Goal: Leave review/rating: Leave review/rating

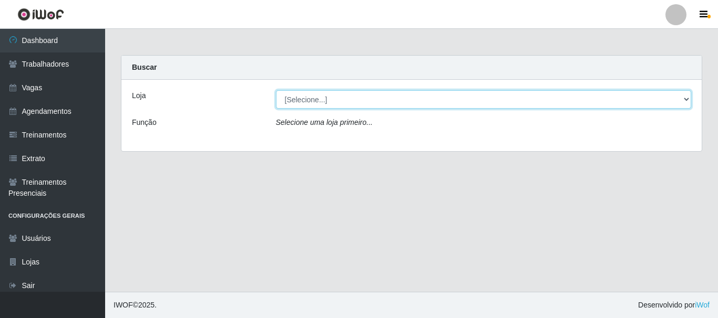
click at [332, 98] on select "[Selecione...] Bemais Supermercados - B4 [GEOGRAPHIC_DATA]" at bounding box center [484, 99] width 416 height 18
select select "404"
click at [276, 90] on select "[Selecione...] Bemais Supermercados - B4 [GEOGRAPHIC_DATA]" at bounding box center [484, 99] width 416 height 18
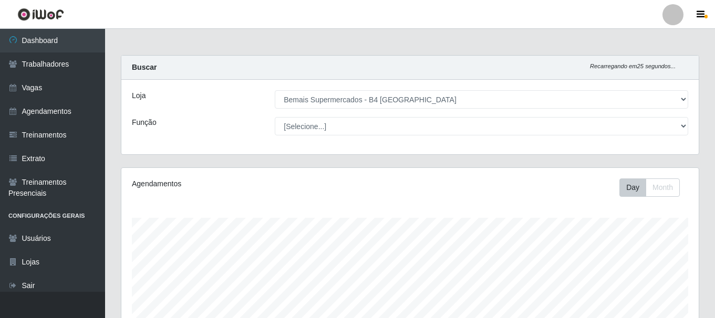
click at [694, 125] on div "[Selecione...] ASG ASG + ASG ++ Auxiliar de Estacionamento Auxiliar de Estacion…" at bounding box center [481, 126] width 429 height 18
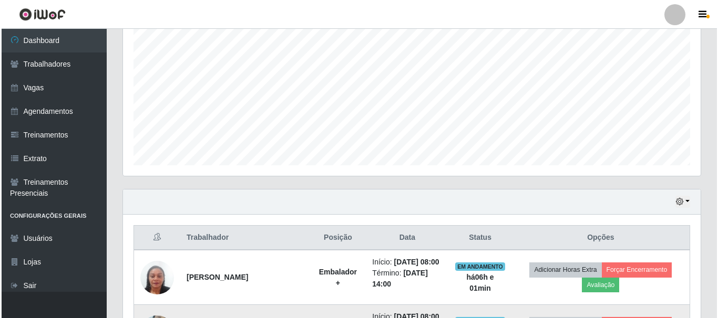
scroll to position [368, 0]
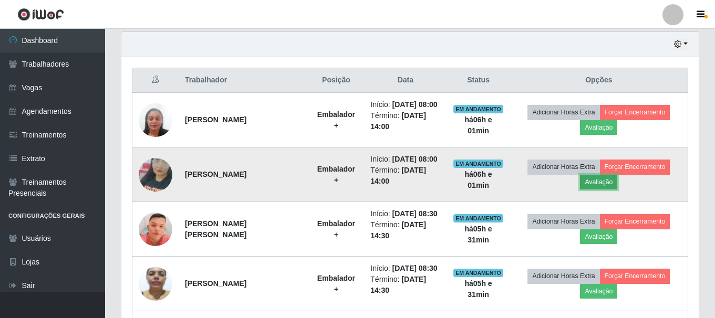
click at [598, 190] on button "Avaliação" at bounding box center [598, 182] width 37 height 15
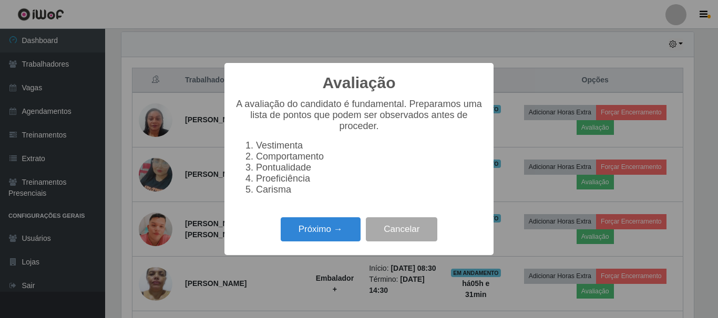
scroll to position [218, 572]
click at [334, 229] on button "Próximo →" at bounding box center [321, 230] width 80 height 25
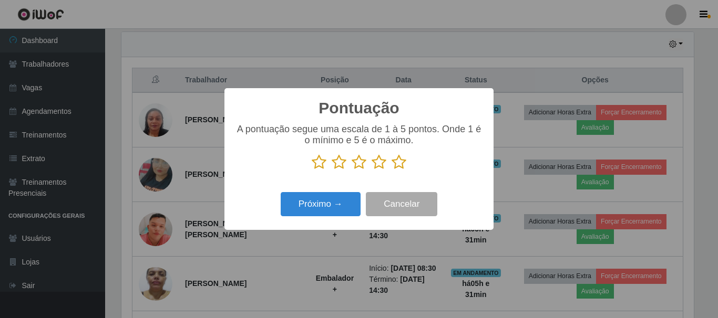
scroll to position [525308, 524954]
click at [397, 162] on icon at bounding box center [399, 163] width 15 height 16
click at [392, 170] on input "radio" at bounding box center [392, 170] width 0 height 0
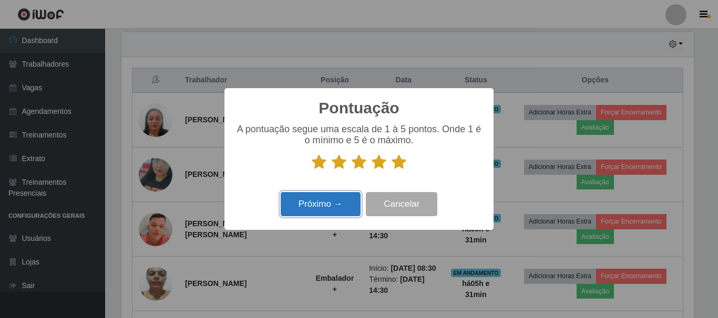
click at [349, 208] on button "Próximo →" at bounding box center [321, 204] width 80 height 25
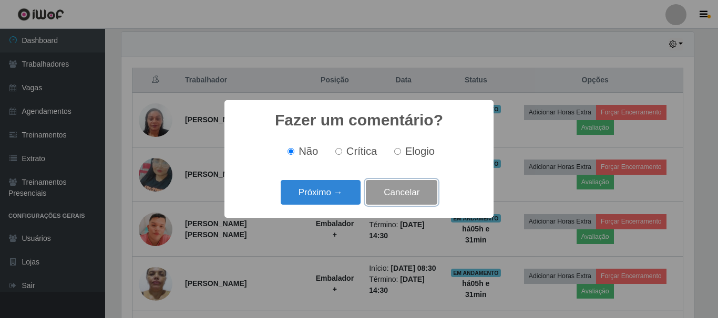
click at [391, 198] on button "Cancelar" at bounding box center [401, 192] width 71 height 25
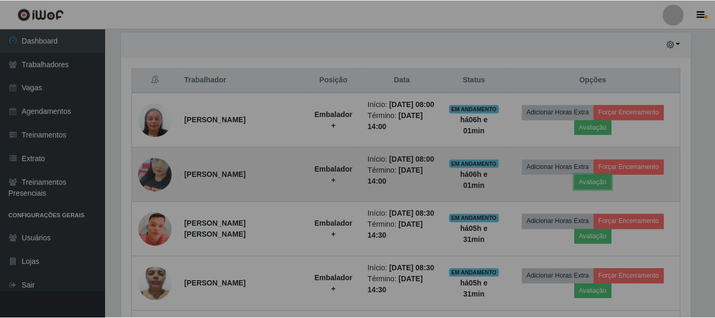
scroll to position [218, 578]
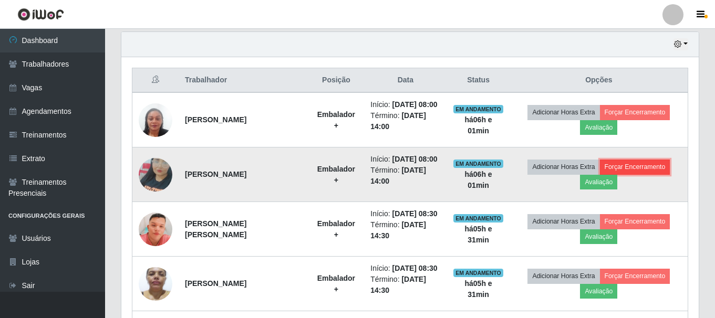
click at [646, 174] on button "Forçar Encerramento" at bounding box center [635, 167] width 70 height 15
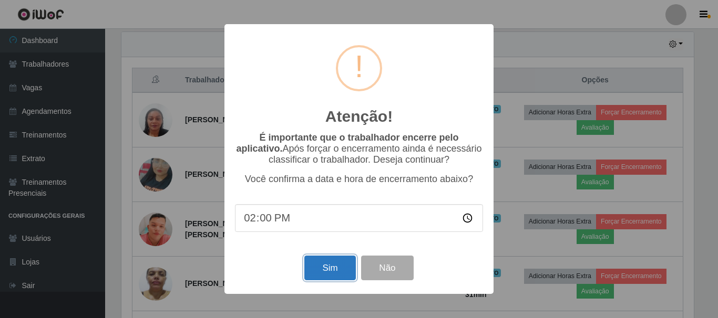
click at [348, 266] on button "Sim" at bounding box center [329, 268] width 51 height 25
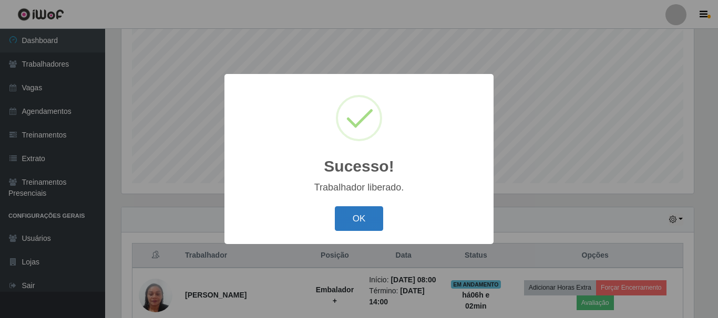
click at [368, 228] on button "OK" at bounding box center [359, 219] width 49 height 25
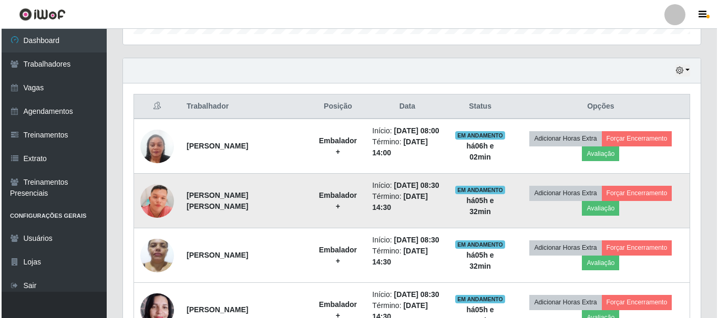
scroll to position [350, 0]
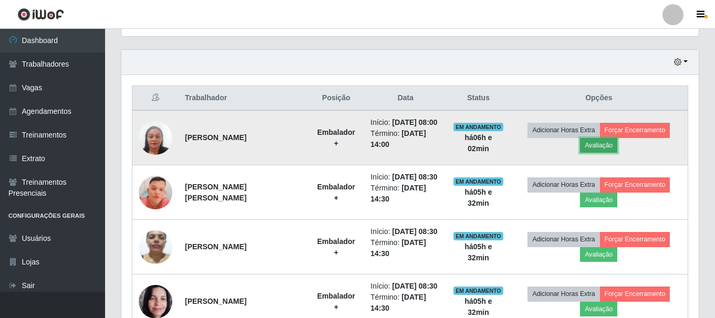
click at [598, 151] on button "Avaliação" at bounding box center [598, 145] width 37 height 15
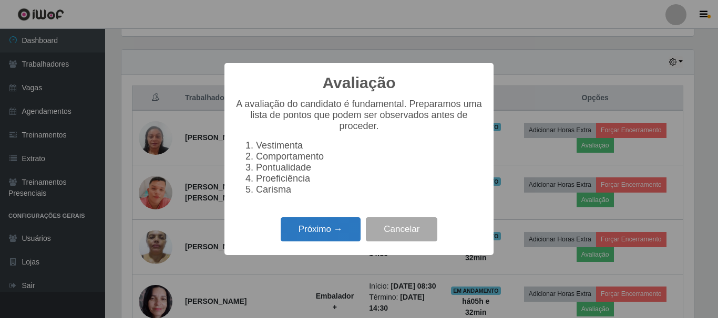
click at [334, 224] on button "Próximo →" at bounding box center [321, 230] width 80 height 25
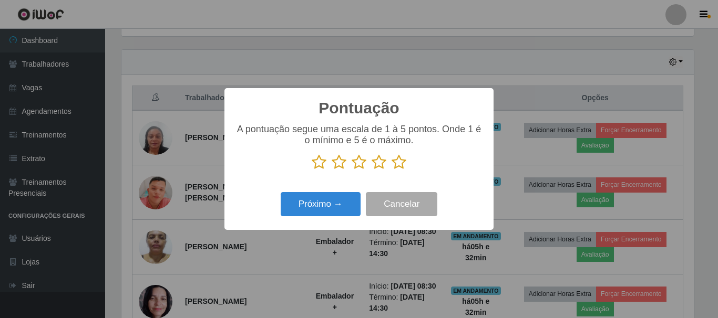
click at [397, 164] on icon at bounding box center [399, 163] width 15 height 16
click at [392, 170] on input "radio" at bounding box center [392, 170] width 0 height 0
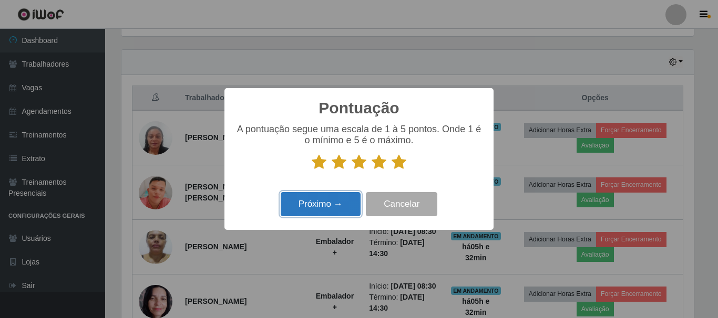
click at [337, 201] on button "Próximo →" at bounding box center [321, 204] width 80 height 25
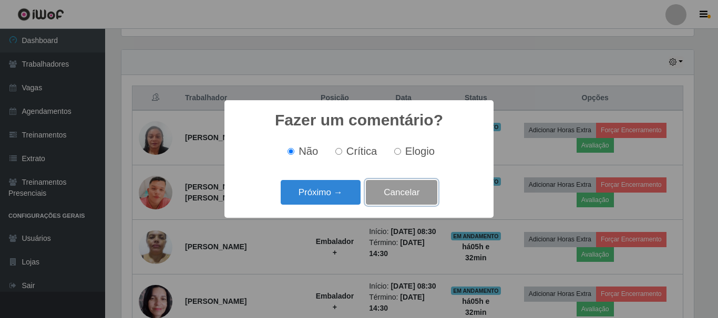
click at [384, 196] on button "Cancelar" at bounding box center [401, 192] width 71 height 25
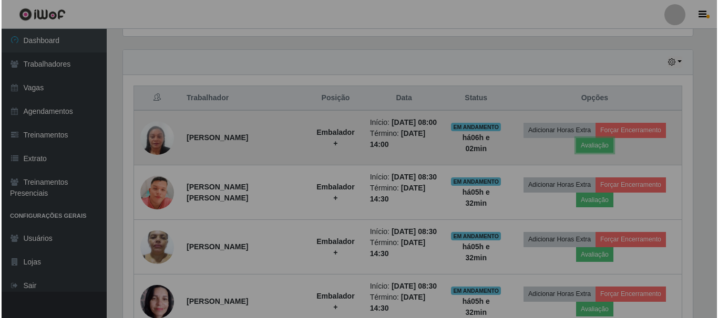
scroll to position [218, 578]
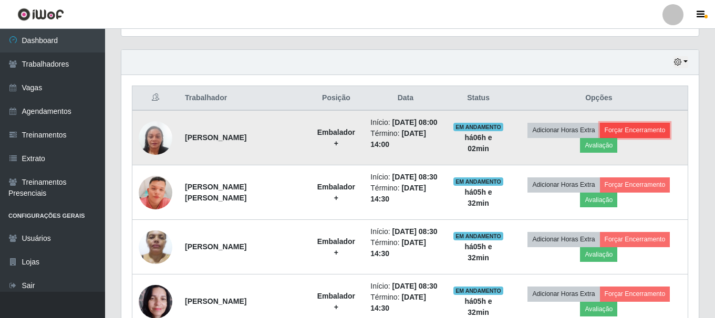
click at [640, 138] on button "Forçar Encerramento" at bounding box center [635, 130] width 70 height 15
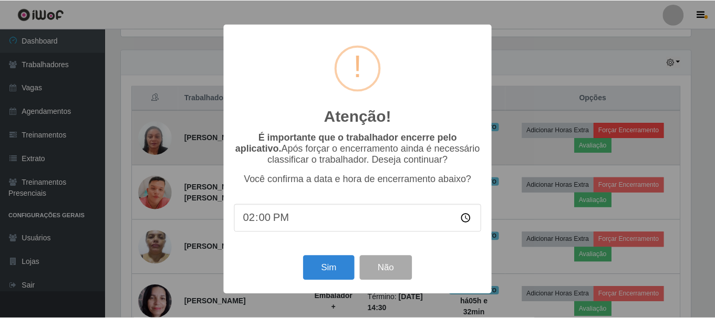
scroll to position [218, 572]
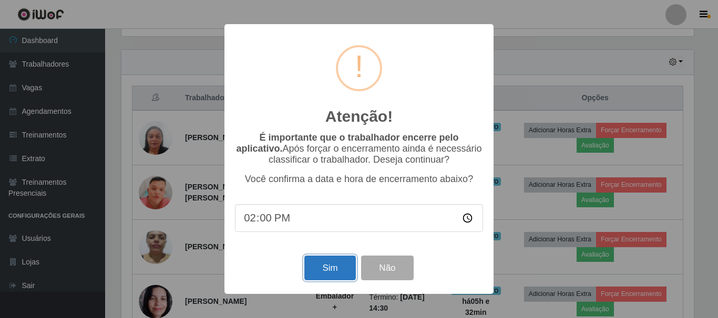
click at [344, 265] on button "Sim" at bounding box center [329, 268] width 51 height 25
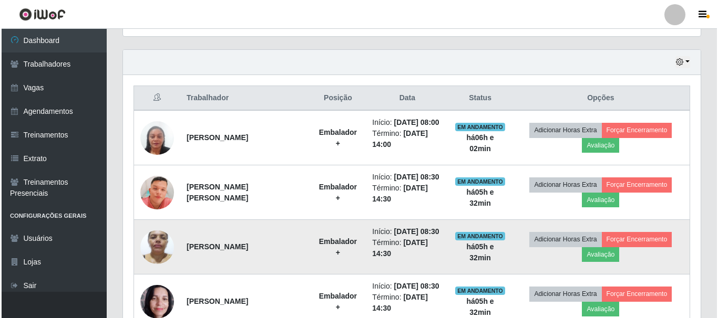
scroll to position [0, 0]
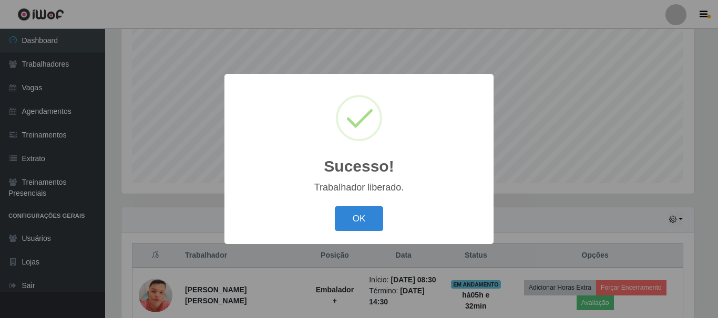
click at [335, 207] on button "OK" at bounding box center [359, 219] width 49 height 25
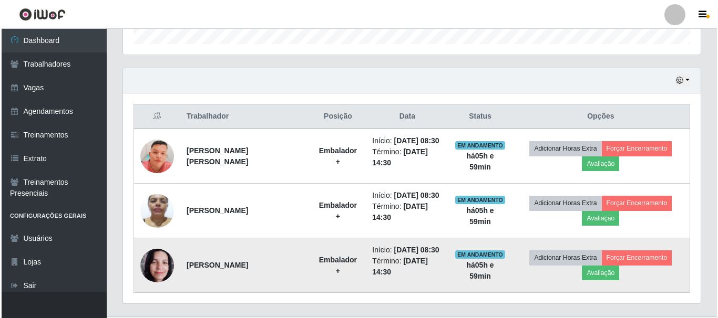
scroll to position [350, 0]
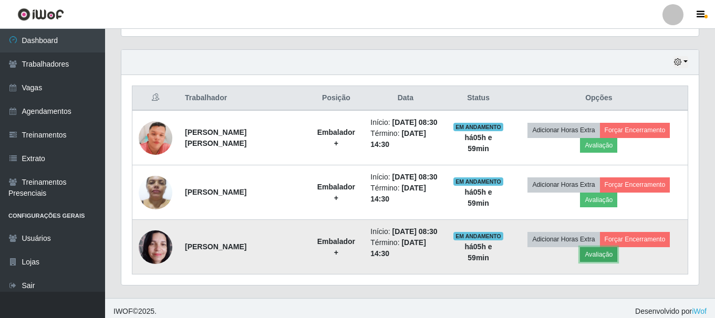
click at [601, 262] on button "Avaliação" at bounding box center [598, 255] width 37 height 15
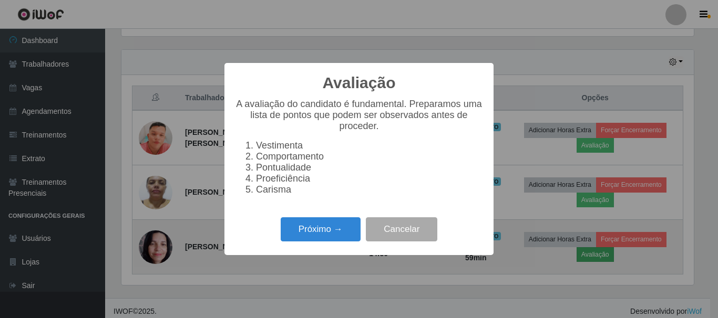
scroll to position [218, 572]
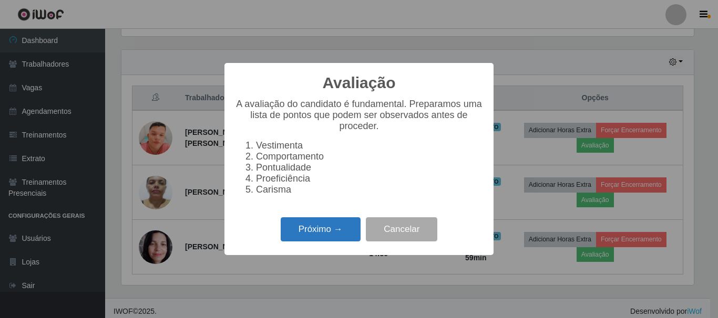
click at [345, 242] on button "Próximo →" at bounding box center [321, 230] width 80 height 25
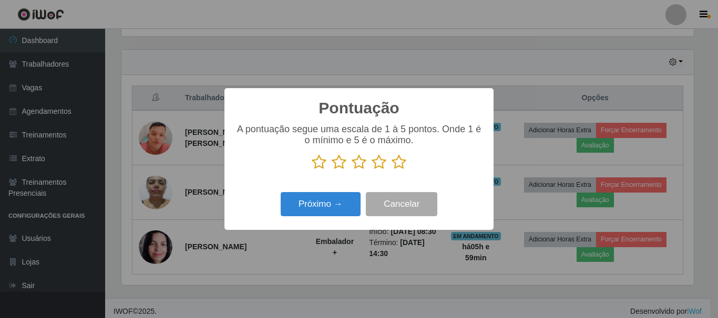
click at [400, 164] on icon at bounding box center [399, 163] width 15 height 16
click at [392, 170] on input "radio" at bounding box center [392, 170] width 0 height 0
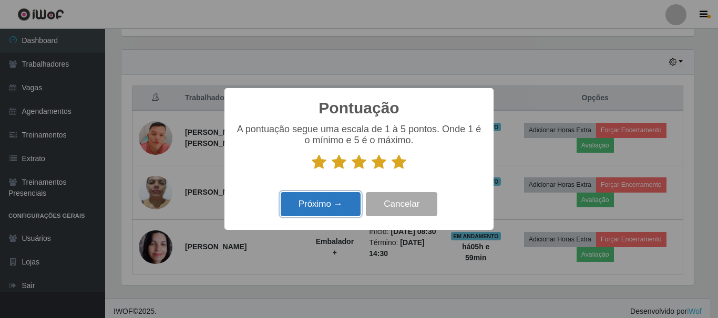
click at [307, 211] on button "Próximo →" at bounding box center [321, 204] width 80 height 25
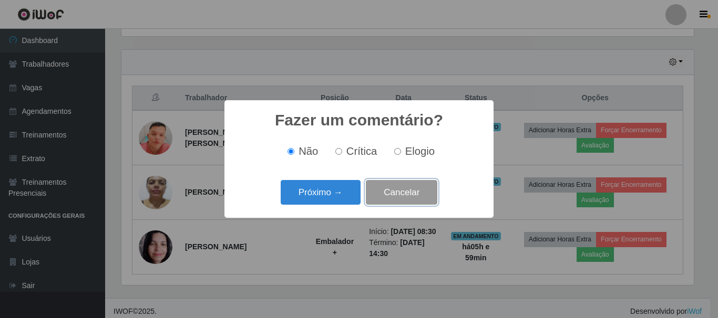
click at [405, 201] on button "Cancelar" at bounding box center [401, 192] width 71 height 25
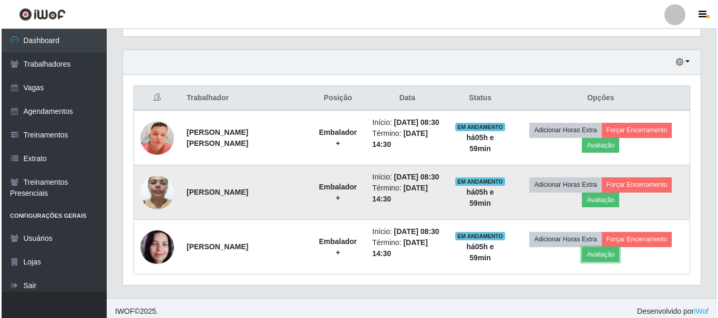
scroll to position [218, 578]
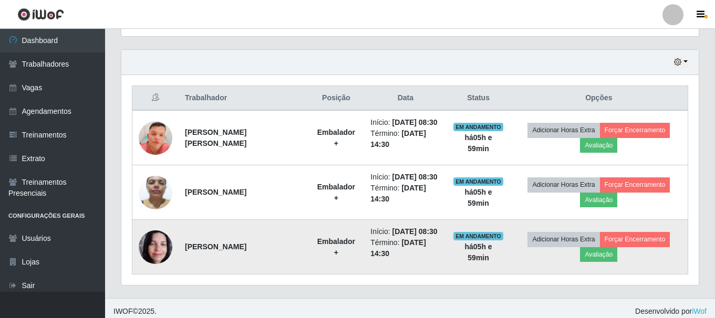
click at [663, 275] on td "Adicionar Horas Extra Forçar Encerramento Avaliação" at bounding box center [599, 247] width 178 height 55
click at [660, 247] on button "Forçar Encerramento" at bounding box center [635, 239] width 70 height 15
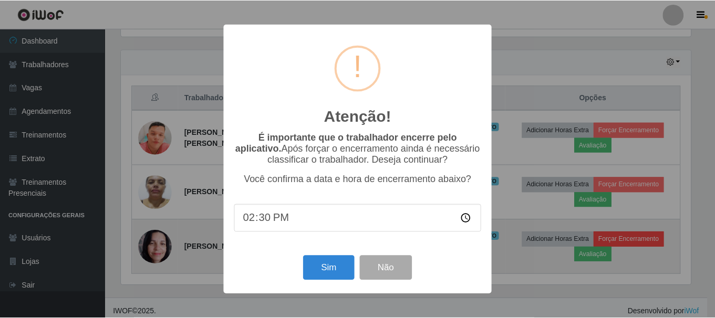
scroll to position [218, 572]
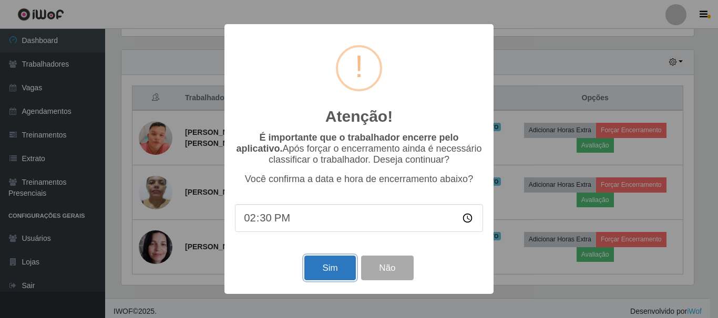
click at [335, 266] on button "Sim" at bounding box center [329, 268] width 51 height 25
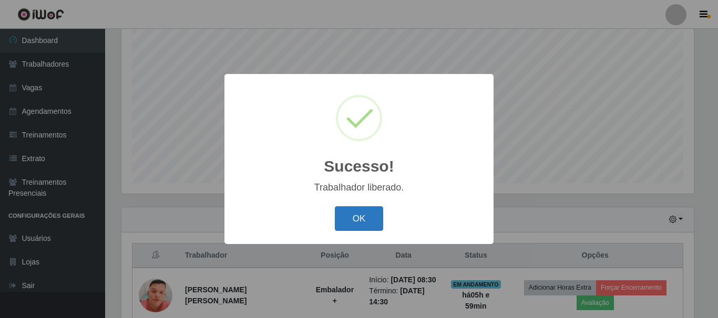
click at [347, 224] on button "OK" at bounding box center [359, 219] width 49 height 25
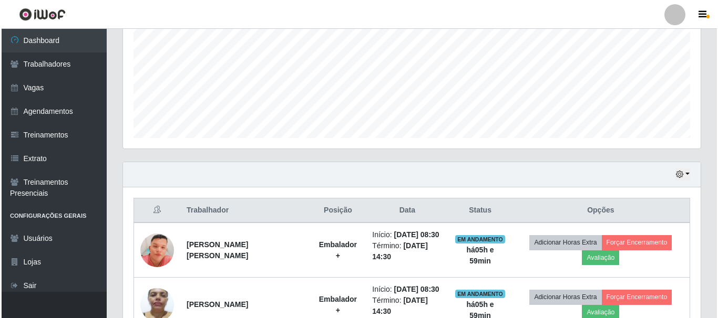
scroll to position [297, 0]
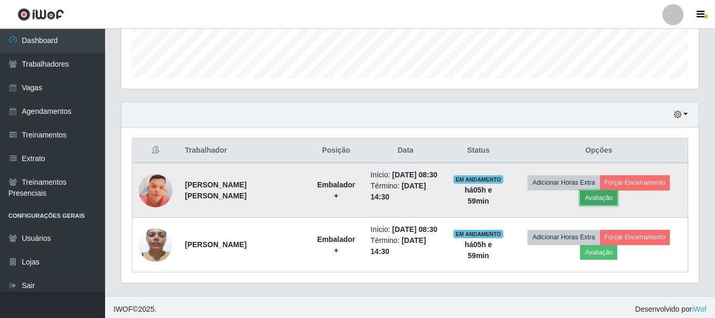
click at [600, 205] on button "Avaliação" at bounding box center [598, 198] width 37 height 15
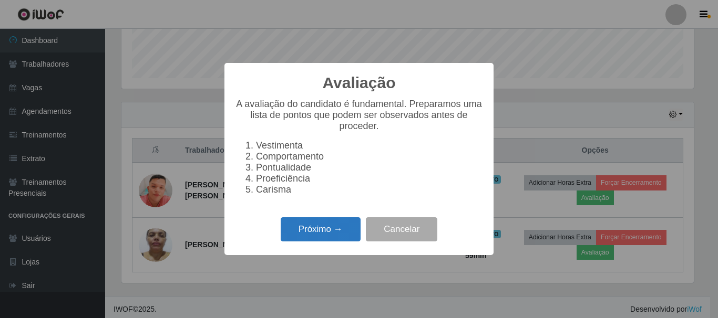
click at [321, 236] on button "Próximo →" at bounding box center [321, 230] width 80 height 25
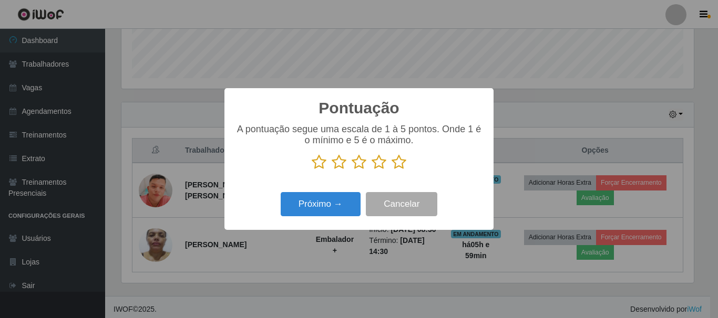
scroll to position [525308, 524954]
click at [399, 161] on icon at bounding box center [399, 163] width 15 height 16
click at [392, 170] on input "radio" at bounding box center [392, 170] width 0 height 0
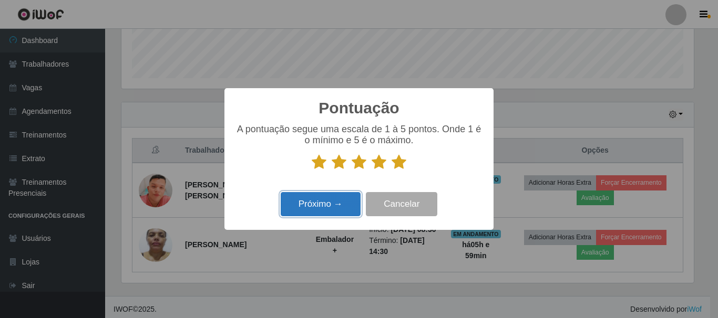
click at [341, 201] on button "Próximo →" at bounding box center [321, 204] width 80 height 25
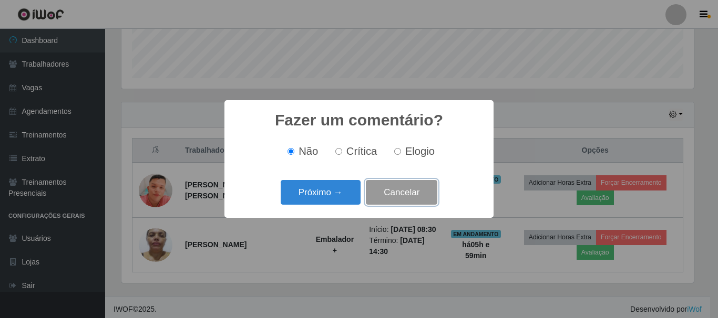
click at [388, 199] on button "Cancelar" at bounding box center [401, 192] width 71 height 25
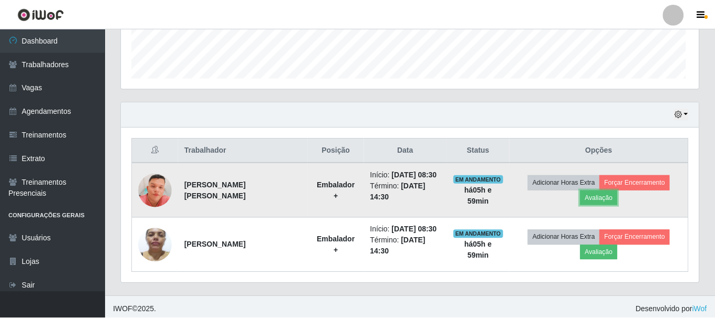
scroll to position [218, 578]
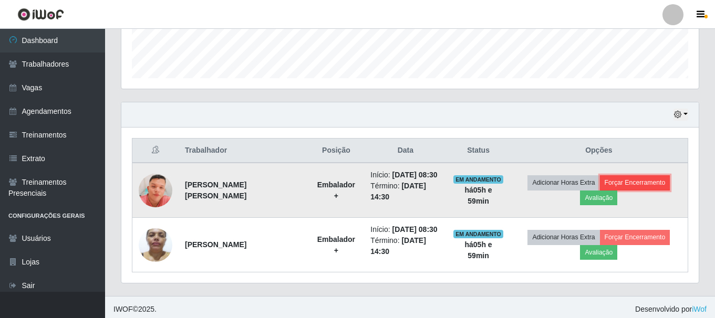
click at [635, 190] on button "Forçar Encerramento" at bounding box center [635, 183] width 70 height 15
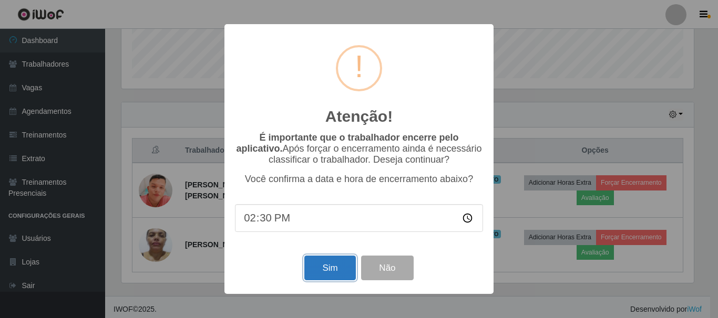
click at [331, 270] on button "Sim" at bounding box center [329, 268] width 51 height 25
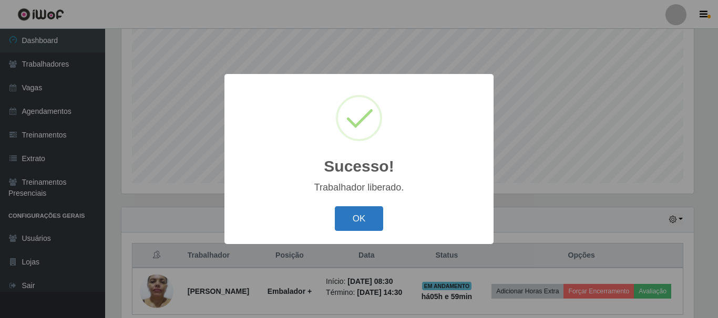
click at [378, 214] on button "OK" at bounding box center [359, 219] width 49 height 25
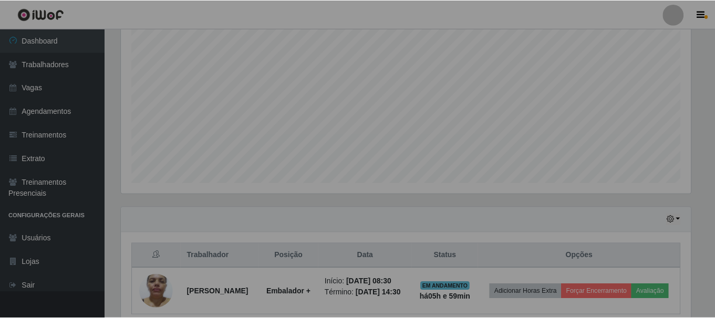
scroll to position [525308, 524949]
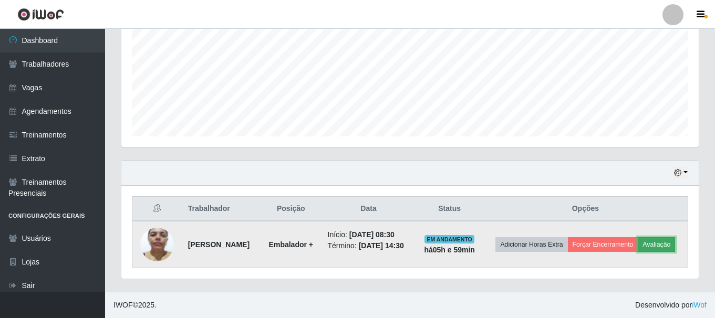
click at [638, 250] on button "Avaliação" at bounding box center [656, 245] width 37 height 15
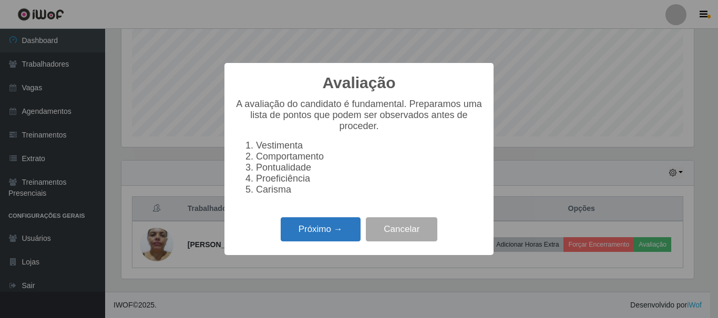
click at [343, 232] on button "Próximo →" at bounding box center [321, 230] width 80 height 25
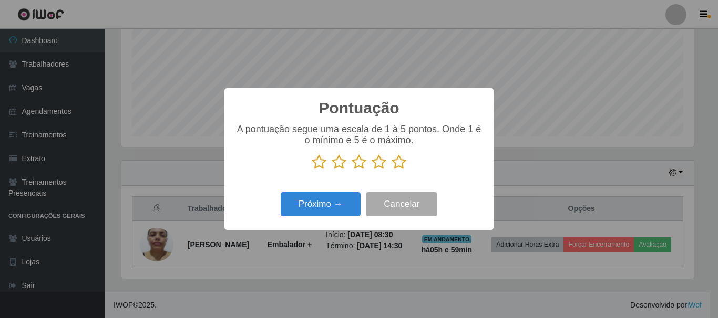
click at [397, 167] on icon at bounding box center [399, 163] width 15 height 16
click at [392, 170] on input "radio" at bounding box center [392, 170] width 0 height 0
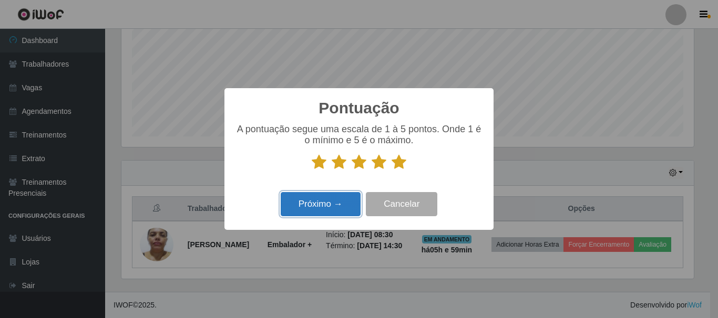
click at [306, 213] on button "Próximo →" at bounding box center [321, 204] width 80 height 25
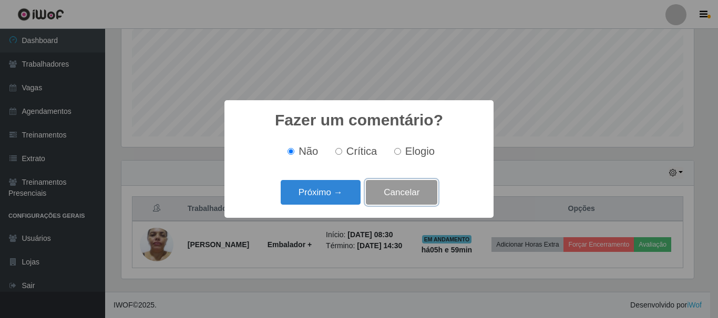
click at [411, 201] on button "Cancelar" at bounding box center [401, 192] width 71 height 25
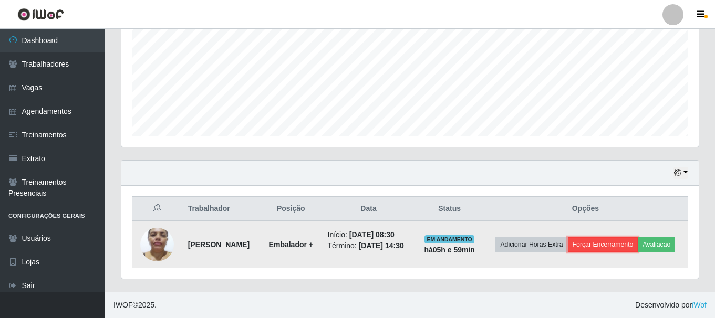
click at [639, 238] on button "Forçar Encerramento" at bounding box center [603, 245] width 70 height 15
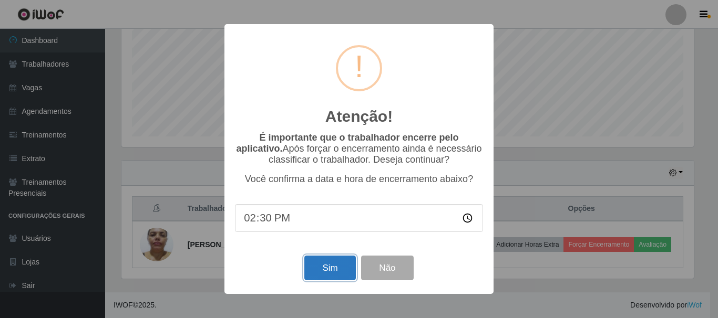
click at [325, 267] on button "Sim" at bounding box center [329, 268] width 51 height 25
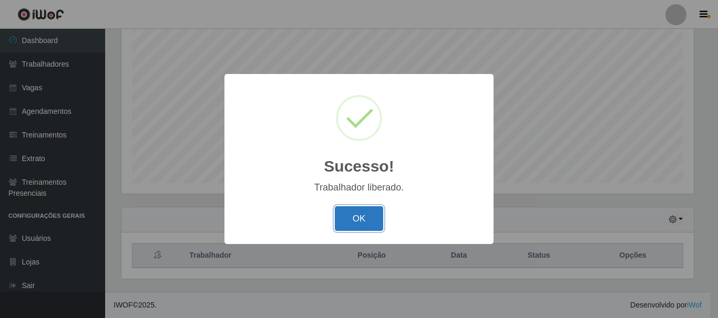
click at [353, 224] on button "OK" at bounding box center [359, 219] width 49 height 25
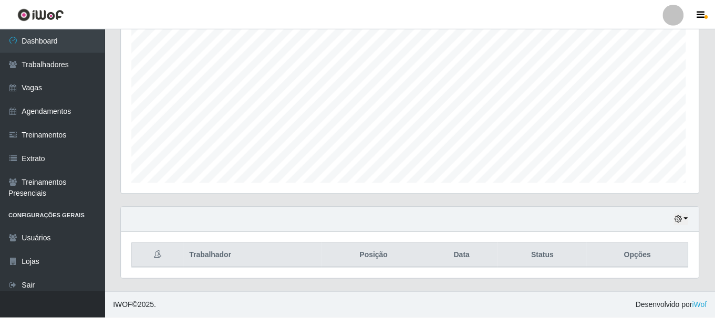
scroll to position [218, 578]
